Goal: Navigation & Orientation: Find specific page/section

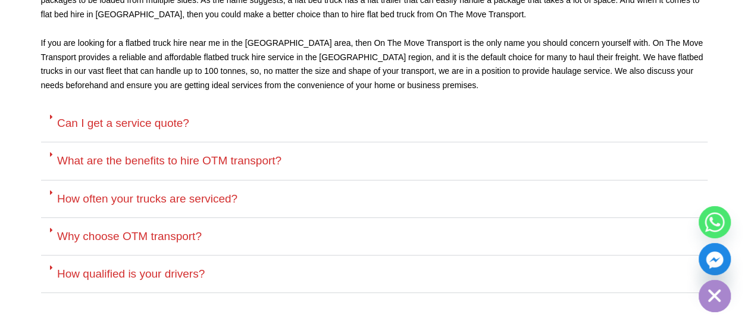
scroll to position [2082, 0]
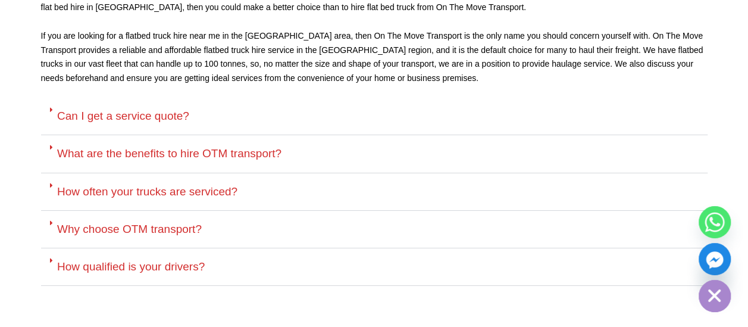
click at [209, 98] on div "Can I get a service quote?" at bounding box center [374, 116] width 666 height 37
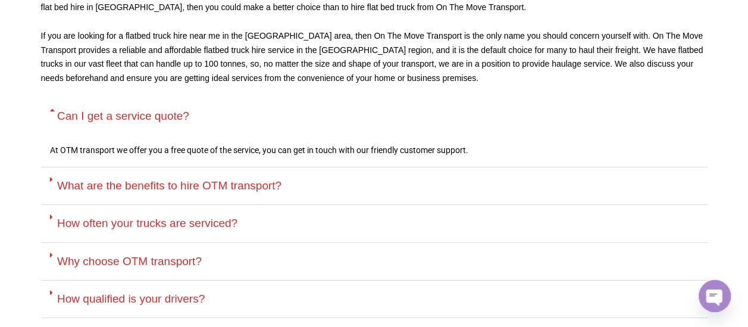
click at [209, 98] on div "Can I get a service quote?" at bounding box center [374, 116] width 666 height 37
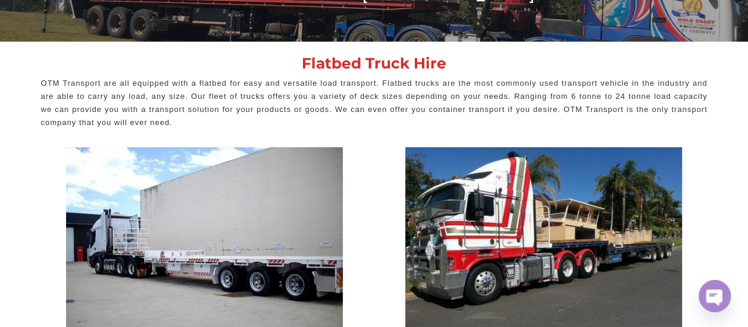
scroll to position [0, 0]
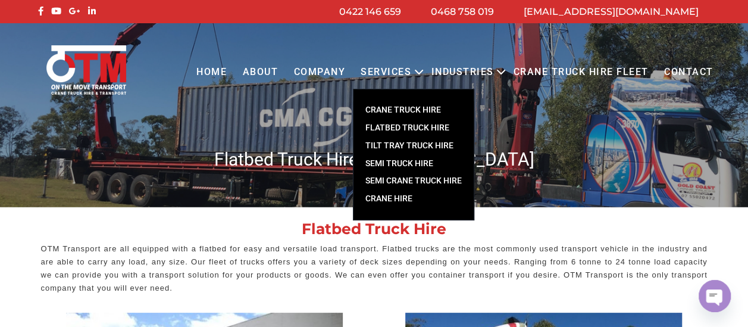
click at [433, 109] on link "CRANE TRUCK HIRE" at bounding box center [413, 110] width 120 height 18
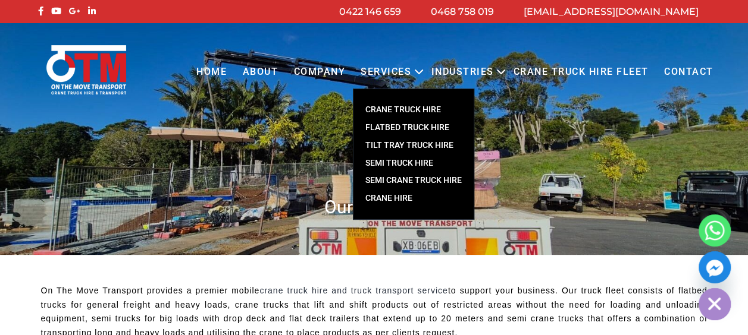
click at [422, 129] on link "FLATBED TRUCK HIRE" at bounding box center [413, 128] width 120 height 18
